Goal: Find contact information: Find contact information

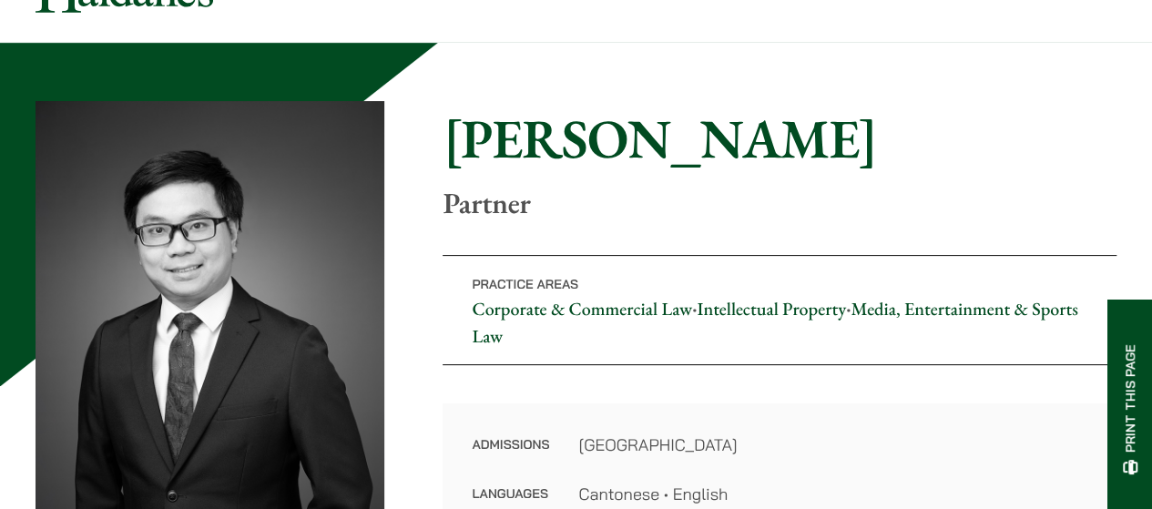
scroll to position [91, 0]
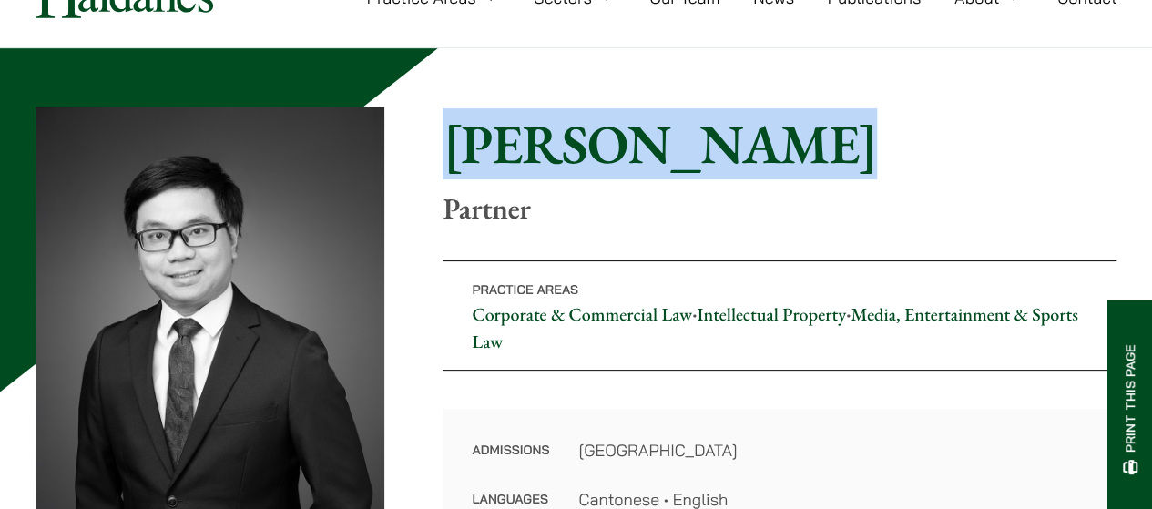
drag, startPoint x: 465, startPoint y: 147, endPoint x: 870, endPoint y: 145, distance: 405.3
click at [870, 145] on h1 "[PERSON_NAME]" at bounding box center [780, 144] width 674 height 66
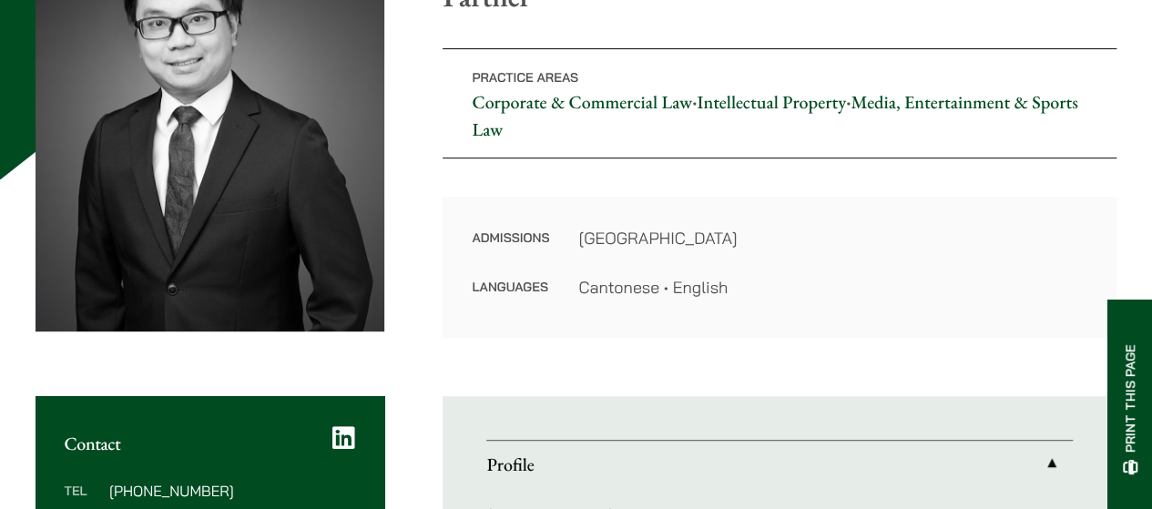
scroll to position [455, 0]
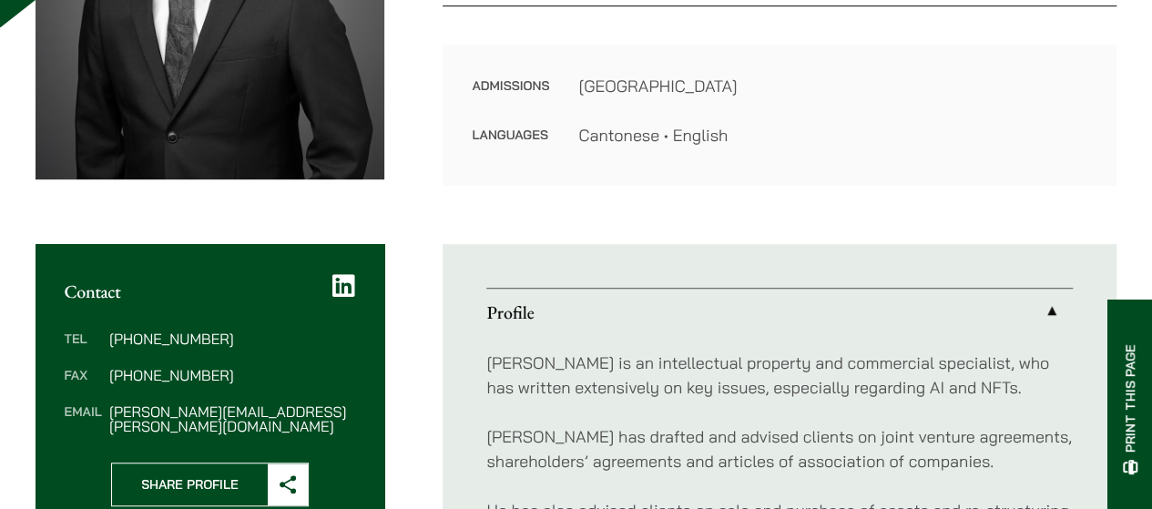
drag, startPoint x: 232, startPoint y: 408, endPoint x: 219, endPoint y: 370, distance: 40.6
click at [219, 371] on dd "[PHONE_NUMBER]" at bounding box center [232, 375] width 246 height 15
drag, startPoint x: 342, startPoint y: 416, endPoint x: 109, endPoint y: 416, distance: 233.2
click at [109, 416] on dd "[PERSON_NAME][EMAIL_ADDRESS][PERSON_NAME][DOMAIN_NAME]" at bounding box center [232, 418] width 246 height 29
copy dd "[PERSON_NAME][EMAIL_ADDRESS][PERSON_NAME][DOMAIN_NAME]"
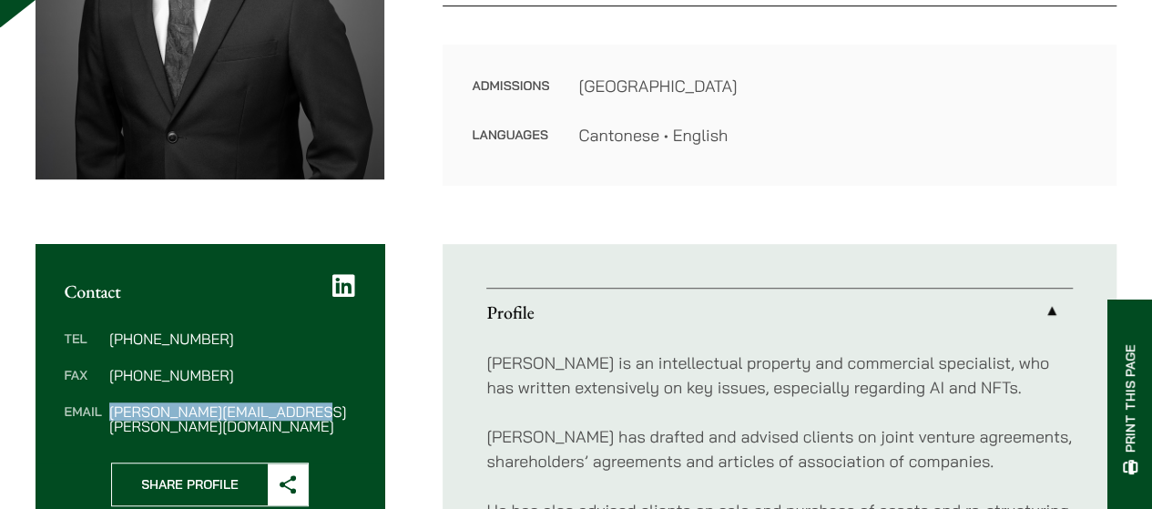
drag, startPoint x: 232, startPoint y: 340, endPoint x: 98, endPoint y: 340, distance: 133.9
click at [98, 340] on dl "Tel [PHONE_NUMBER] Fax [PHONE_NUMBER] Email [PERSON_NAME][EMAIL_ADDRESS][PERSON…" at bounding box center [210, 383] width 291 height 102
copy dl "[PHONE_NUMBER]"
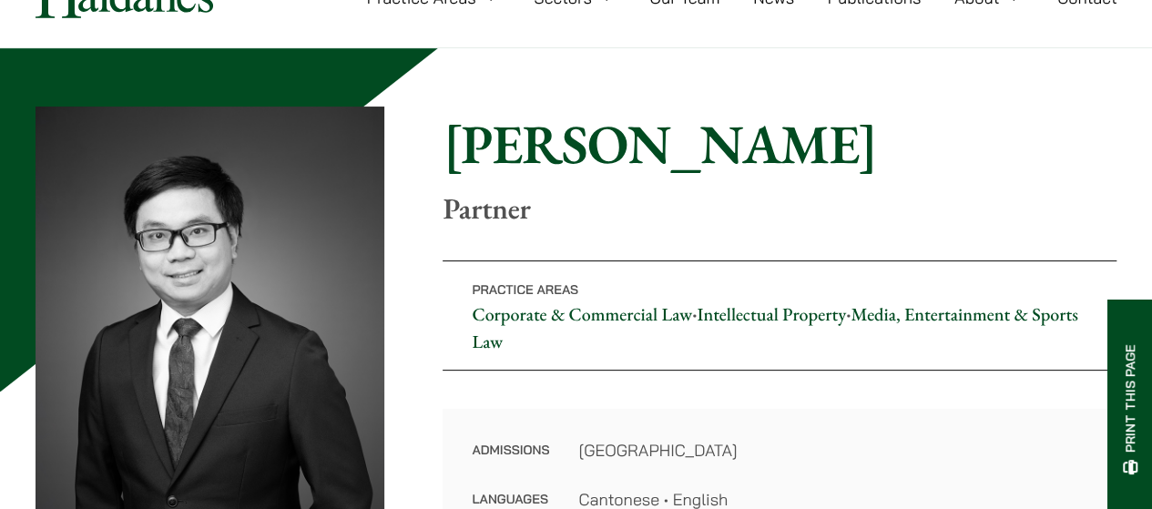
scroll to position [0, 0]
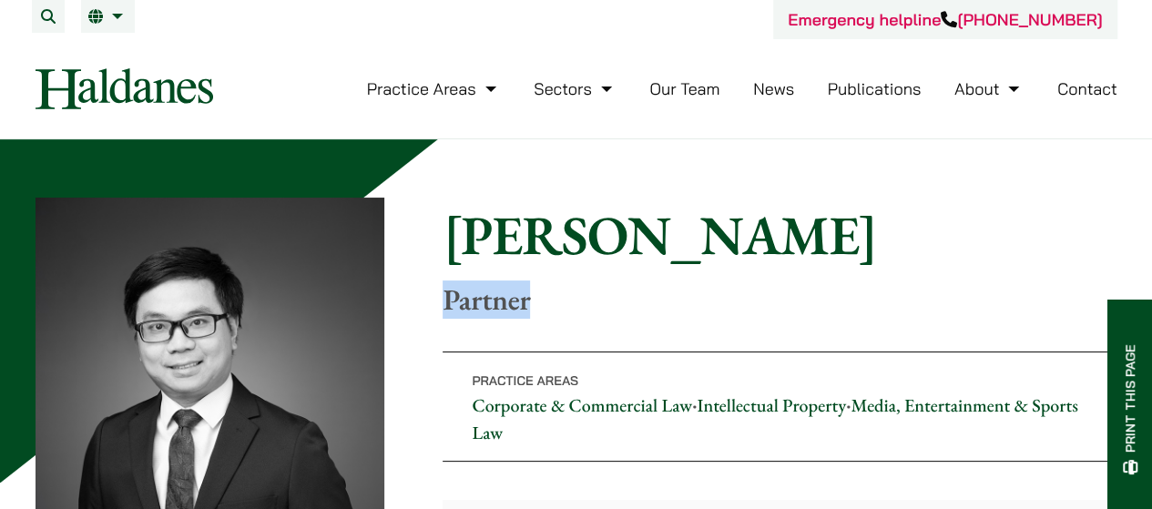
drag, startPoint x: 445, startPoint y: 300, endPoint x: 594, endPoint y: 300, distance: 149.4
click at [594, 300] on p "Partner" at bounding box center [780, 299] width 674 height 35
copy p "Partner"
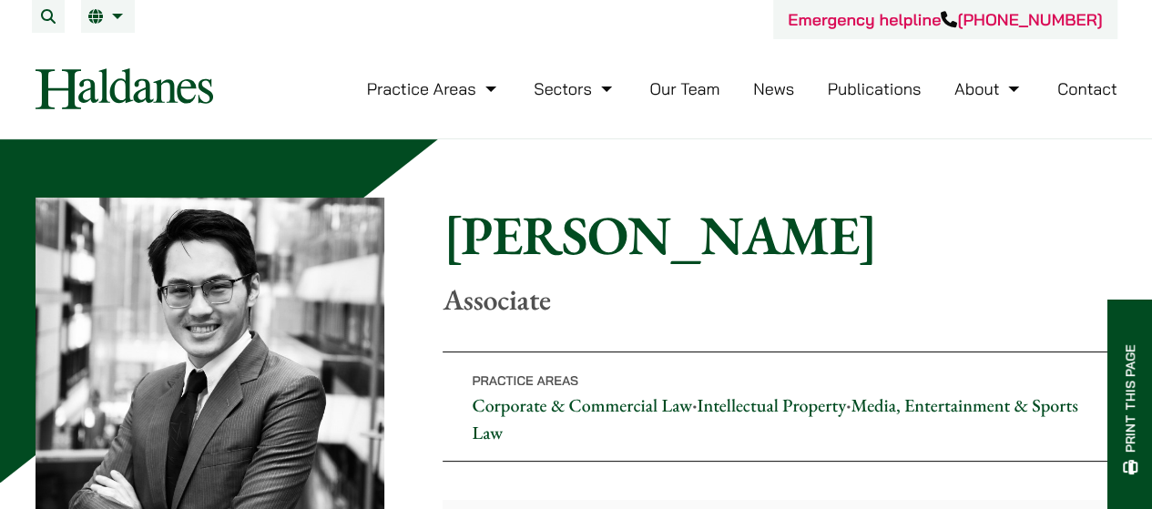
drag, startPoint x: 443, startPoint y: 250, endPoint x: 945, endPoint y: 258, distance: 502.0
click at [945, 258] on h1 "Christopher Lin" at bounding box center [780, 235] width 674 height 66
copy h1 "Christopher Lin"
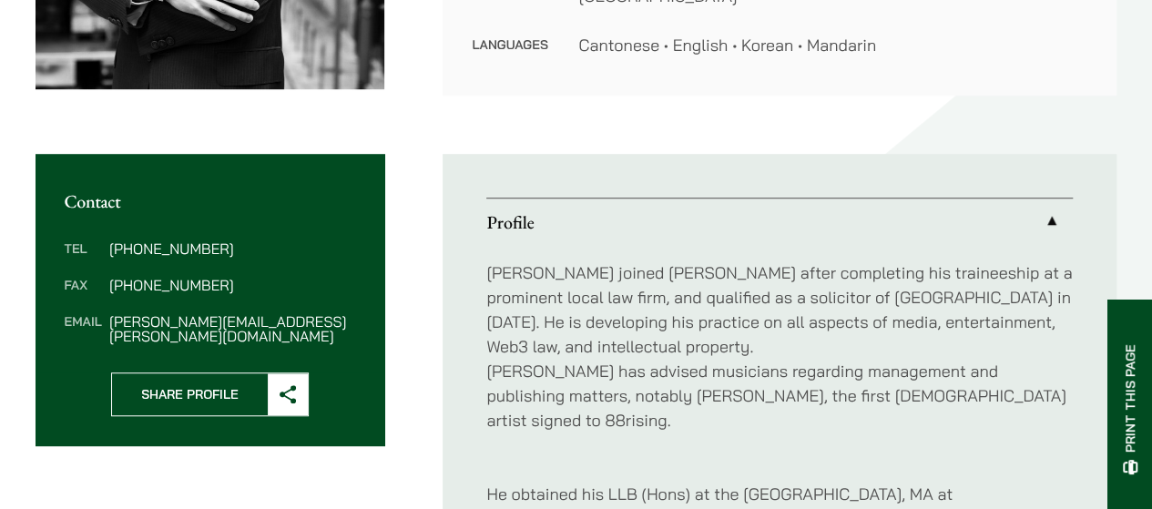
scroll to position [547, 0]
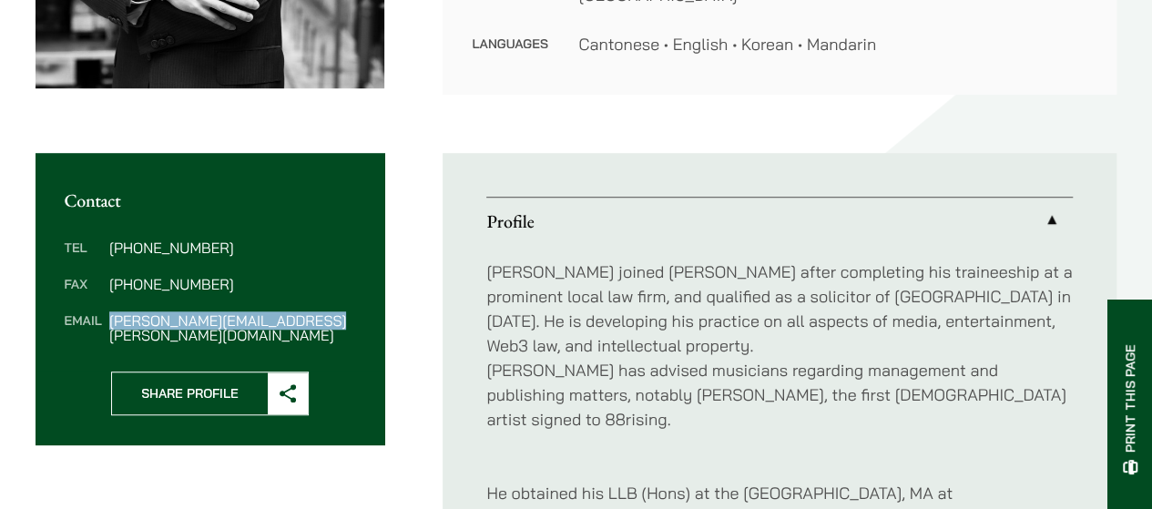
drag, startPoint x: 337, startPoint y: 325, endPoint x: 112, endPoint y: 322, distance: 225.0
click at [112, 322] on dd "christopher.lin@haldanes.com" at bounding box center [232, 327] width 246 height 29
copy dd "christopher.lin@haldanes.com"
drag, startPoint x: 220, startPoint y: 250, endPoint x: 107, endPoint y: 247, distance: 113.9
click at [107, 247] on dl "Tel (852) 2230 2877 Fax (852) 2845 1637 Email christopher.lin@haldanes.com" at bounding box center [210, 291] width 291 height 102
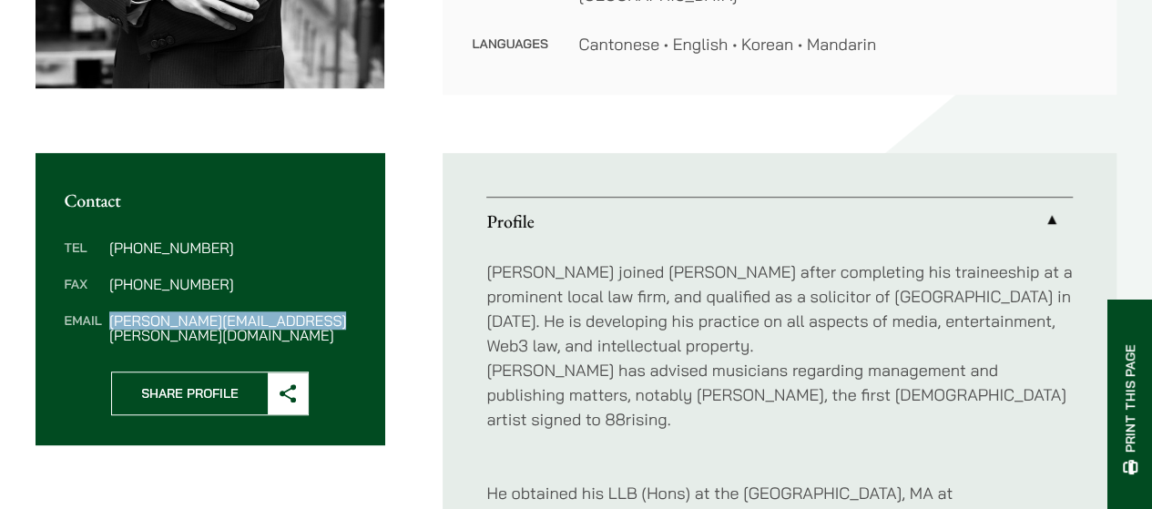
copy dd "(852) 2230 2877"
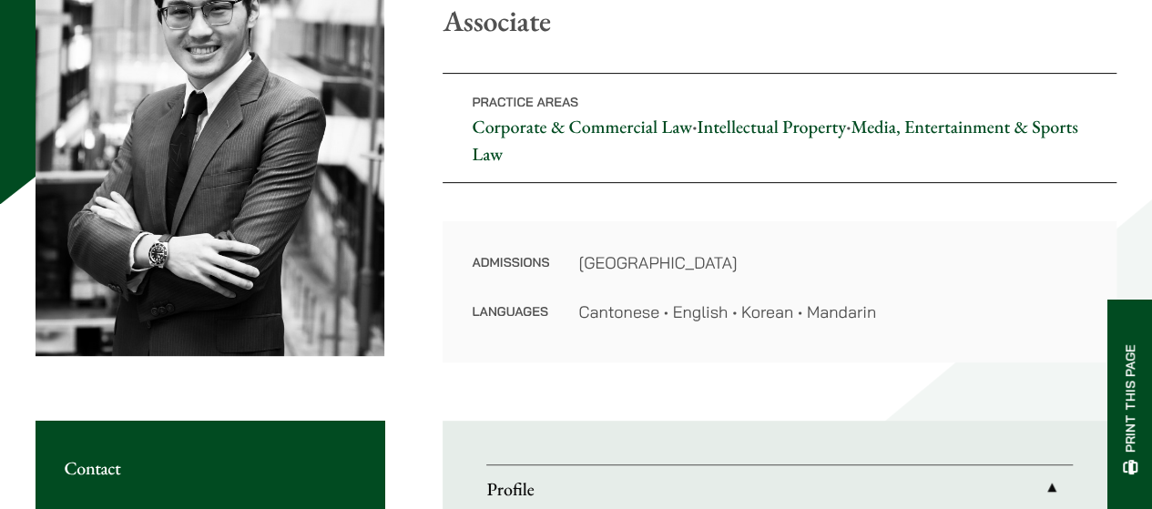
scroll to position [0, 0]
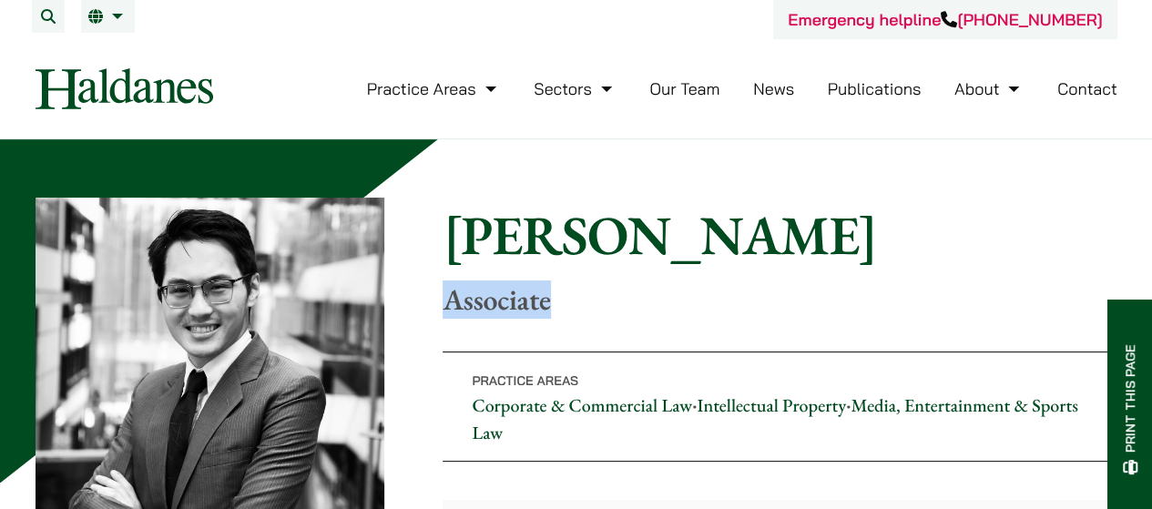
drag, startPoint x: 453, startPoint y: 304, endPoint x: 625, endPoint y: 312, distance: 172.4
click at [625, 312] on p "Associate" at bounding box center [780, 299] width 674 height 35
copy p "Associate"
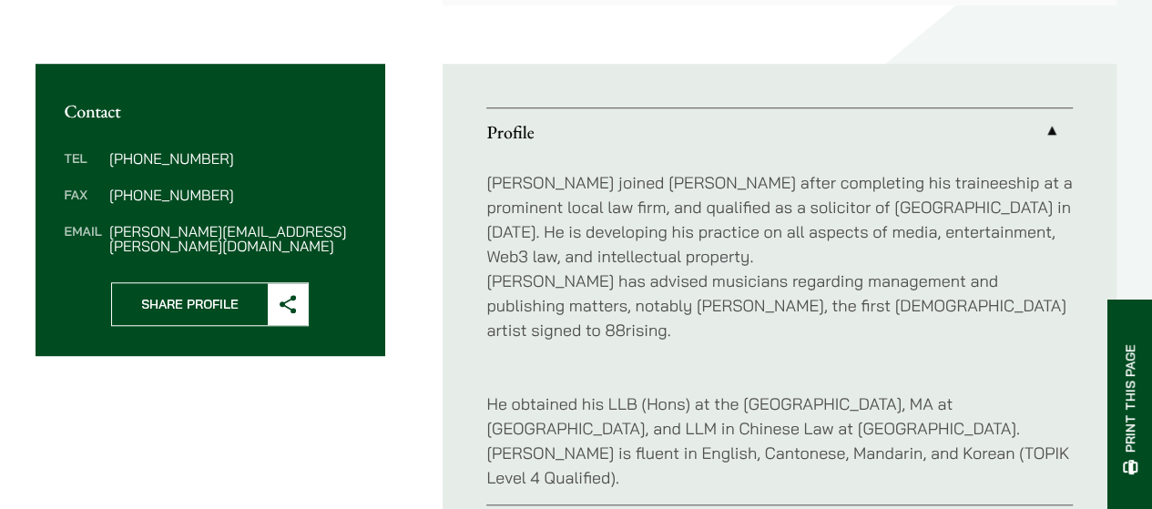
scroll to position [638, 0]
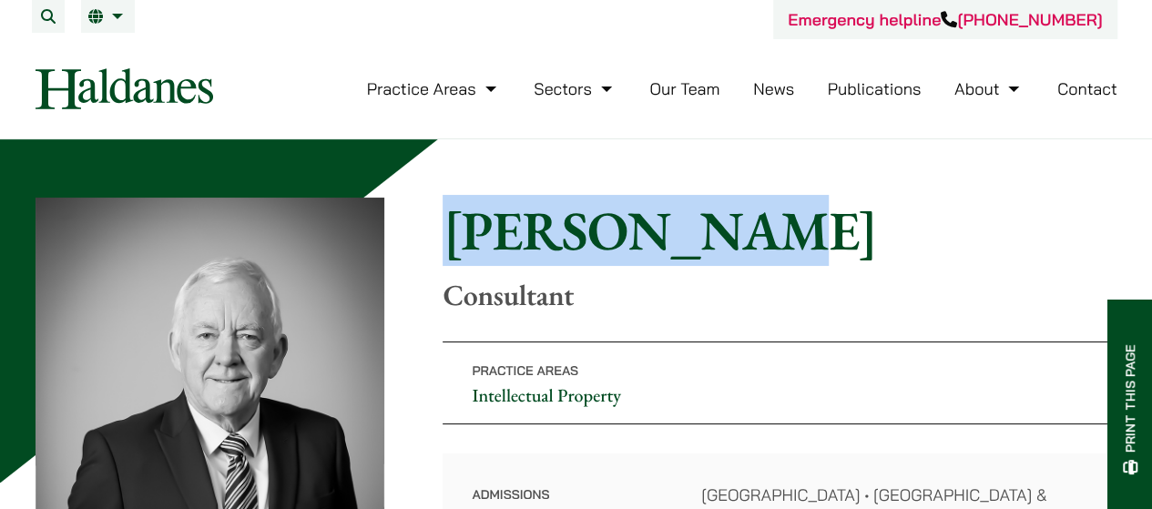
drag, startPoint x: 437, startPoint y: 224, endPoint x: 827, endPoint y: 227, distance: 389.9
click at [827, 227] on div "Home » Lawyers » Tim Hancock Tim Hancock Consultant Practice Areas Intellectual…" at bounding box center [577, 429] width 1082 height 462
copy h1 "Tim Hancock"
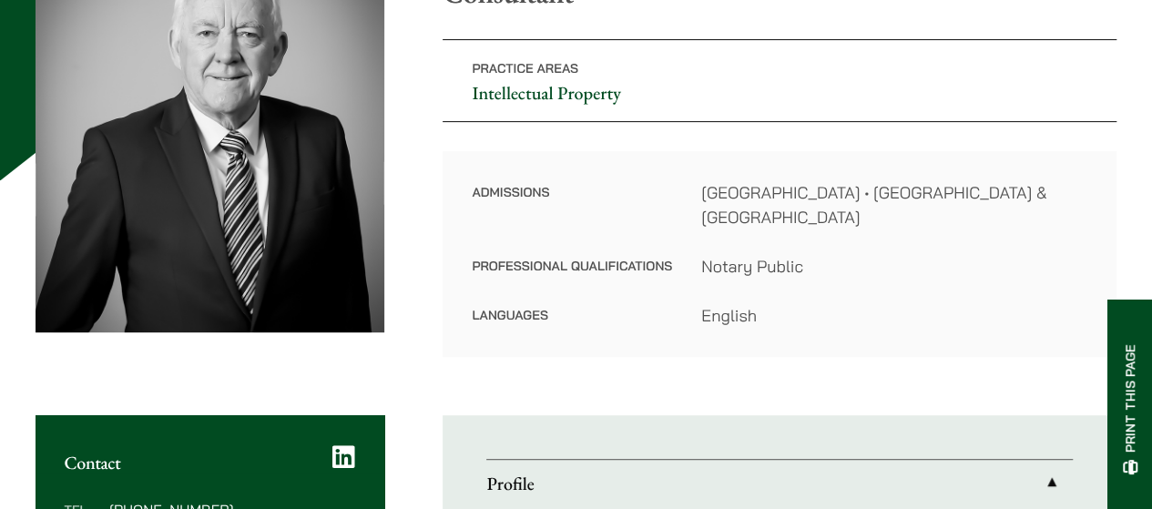
scroll to position [455, 0]
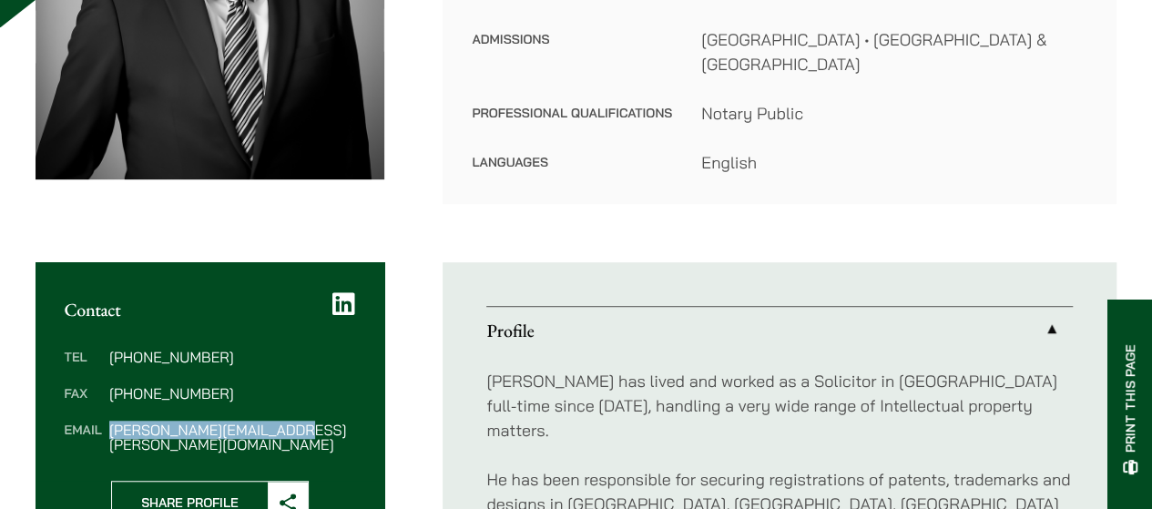
drag, startPoint x: 310, startPoint y: 417, endPoint x: 107, endPoint y: 414, distance: 202.2
click at [107, 414] on div "Tel (852) 2868 1234 Fax (852) 2845 1637 Email tim.hancock@haldanes.com" at bounding box center [211, 401] width 350 height 160
copy dd "tim.hancock@haldanes.com"
drag, startPoint x: 226, startPoint y: 326, endPoint x: 107, endPoint y: 340, distance: 119.2
click at [107, 340] on div "Tel (852) 2868 1234 Fax (852) 2845 1637 Email tim.hancock@haldanes.com" at bounding box center [211, 401] width 350 height 160
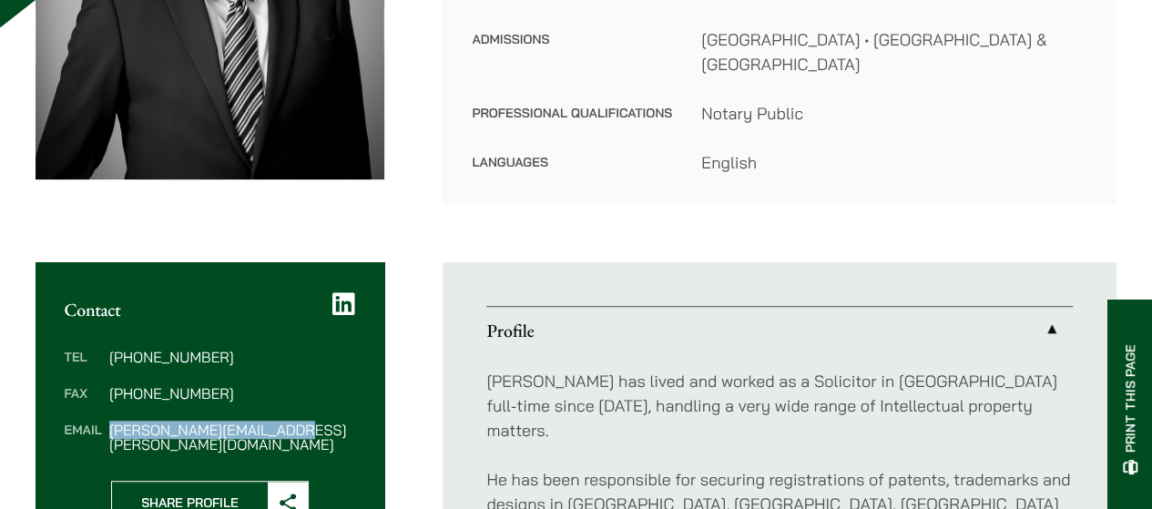
copy dd "[PHONE_NUMBER]"
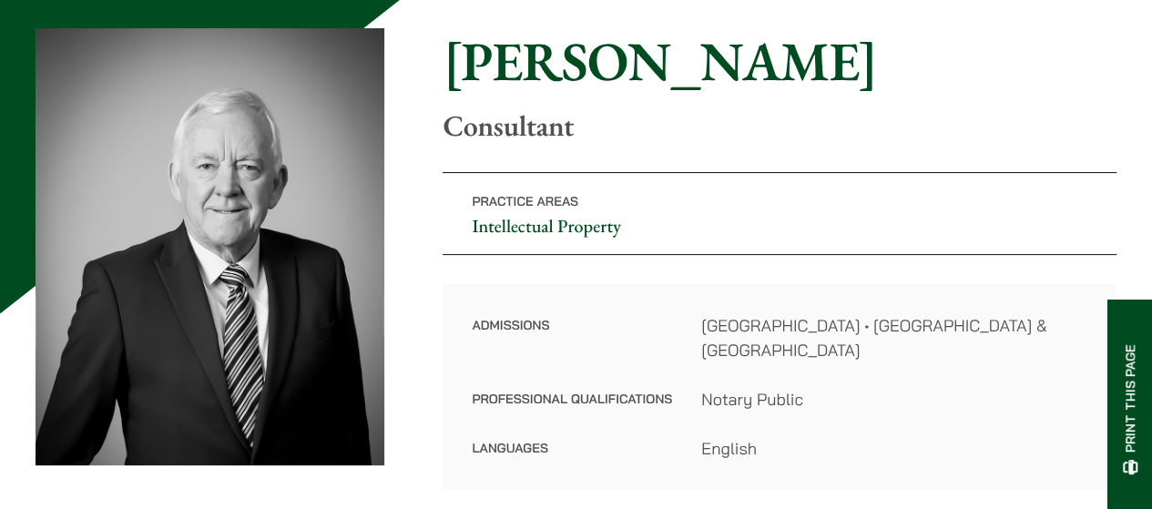
scroll to position [0, 0]
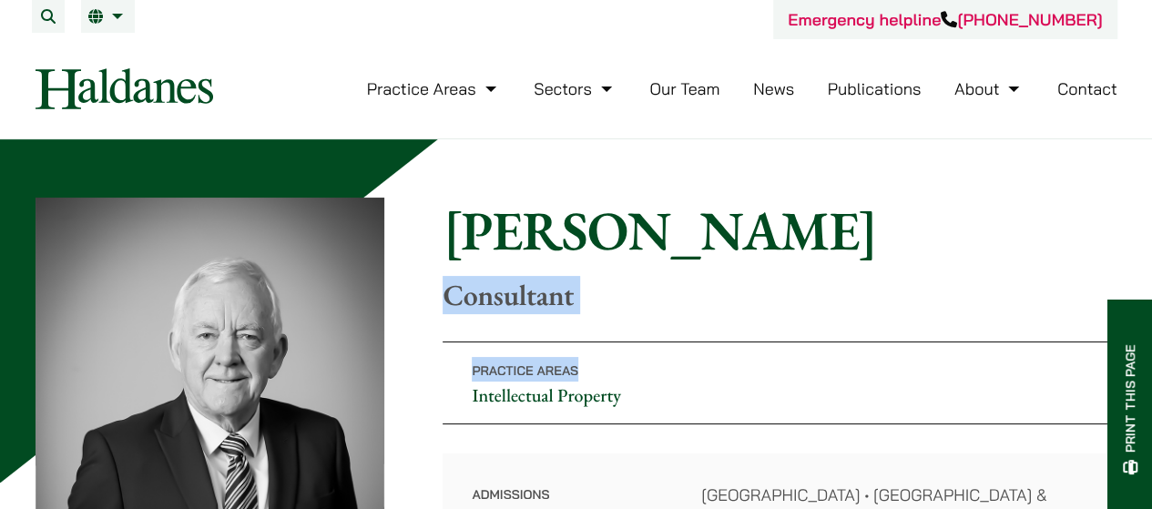
drag, startPoint x: 422, startPoint y: 292, endPoint x: 641, endPoint y: 332, distance: 223.0
click at [641, 332] on div "Home » Lawyers » Tim Hancock Tim Hancock Consultant Practice Areas Intellectual…" at bounding box center [577, 429] width 1082 height 462
copy div "Consultant Practice Areas"
click at [641, 332] on div "Home » Lawyers » Tim Hancock Tim Hancock Consultant Practice Areas Intellectual…" at bounding box center [577, 429] width 1082 height 462
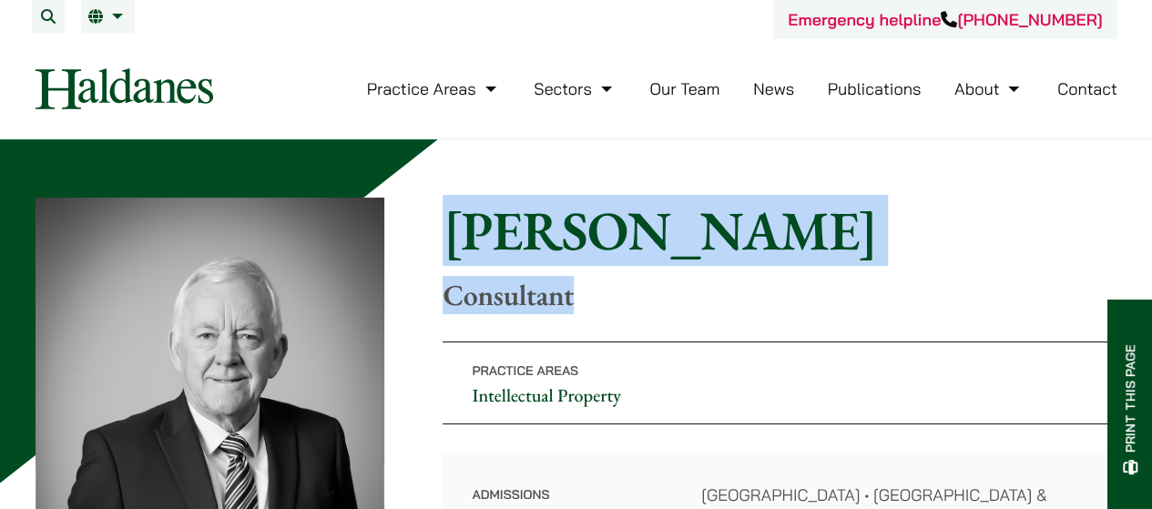
drag, startPoint x: 615, startPoint y: 311, endPoint x: 387, endPoint y: 302, distance: 227.9
click at [387, 302] on div "Home » Lawyers » Tim Hancock Tim Hancock Consultant Practice Areas Intellectual…" at bounding box center [577, 429] width 1082 height 462
click at [431, 307] on div "Home » Lawyers » Tim Hancock Tim Hancock Consultant Practice Areas Intellectual…" at bounding box center [577, 429] width 1082 height 462
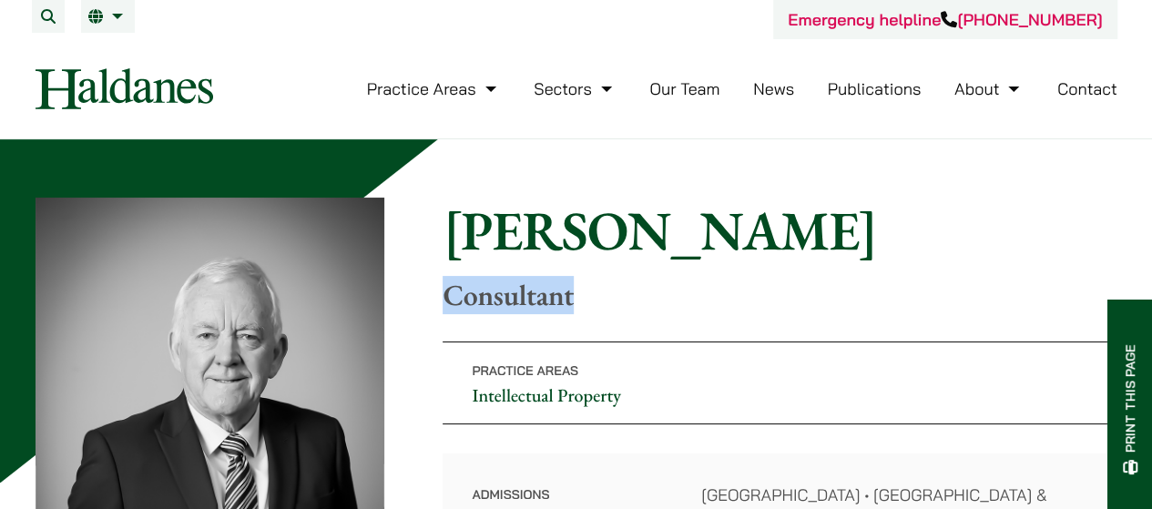
drag, startPoint x: 435, startPoint y: 298, endPoint x: 649, endPoint y: 324, distance: 214.8
click at [649, 324] on div "Home » Lawyers » Tim Hancock Tim Hancock Consultant Practice Areas Intellectual…" at bounding box center [577, 429] width 1082 height 462
copy p "Consultant"
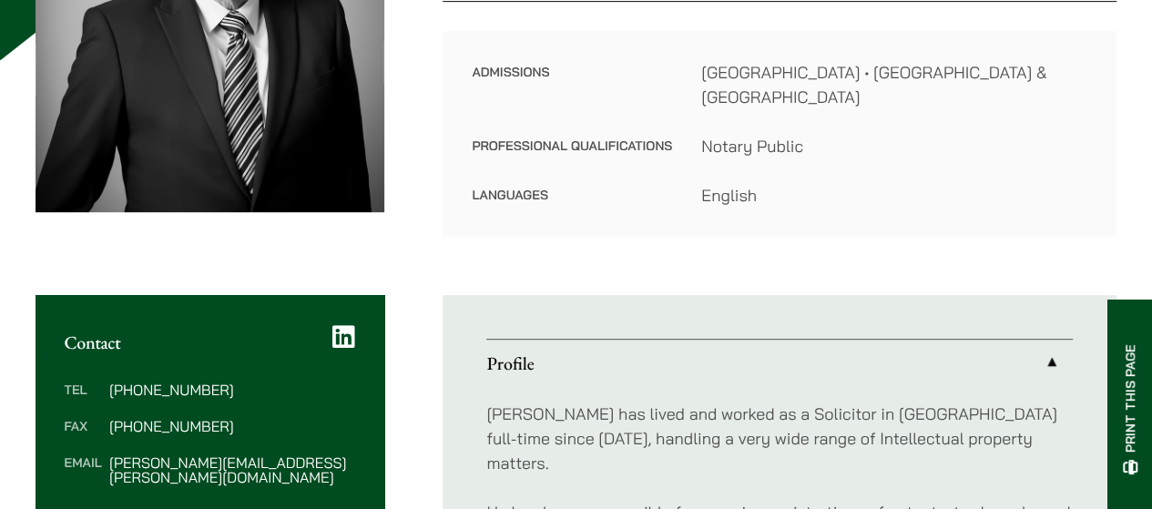
scroll to position [547, 0]
